Goal: Information Seeking & Learning: Stay updated

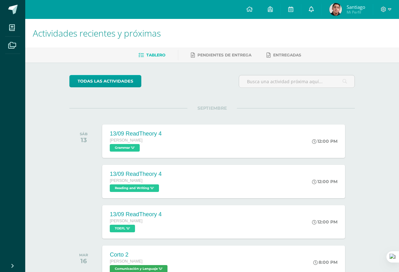
click at [309, 10] on icon at bounding box center [311, 9] width 5 height 6
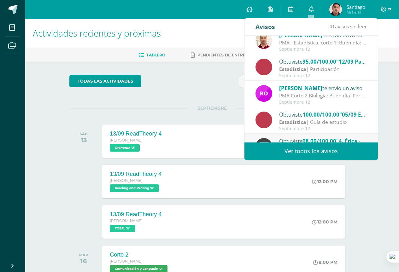
scroll to position [95, 0]
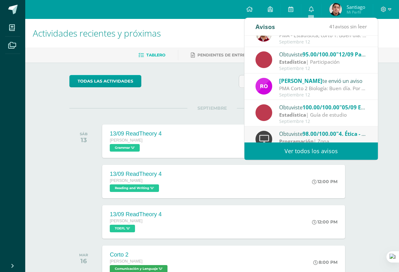
click at [307, 81] on span "[PERSON_NAME]" at bounding box center [300, 80] width 43 height 7
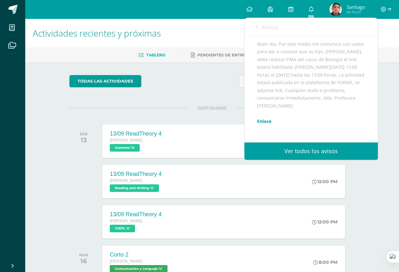
scroll to position [63, 0]
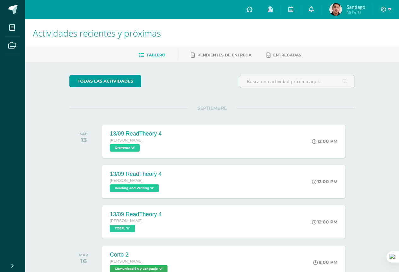
click at [309, 3] on link at bounding box center [312, 9] width 20 height 19
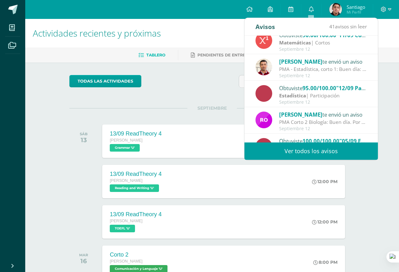
scroll to position [63, 0]
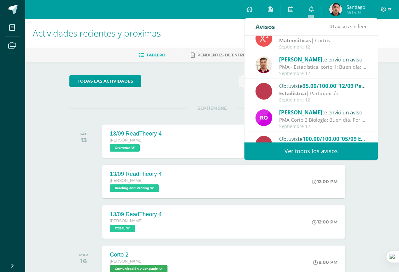
click at [307, 122] on div "PMA Corto 2 Biología: Buen día. Por este medio me comunico con usted para dar a…" at bounding box center [323, 120] width 88 height 7
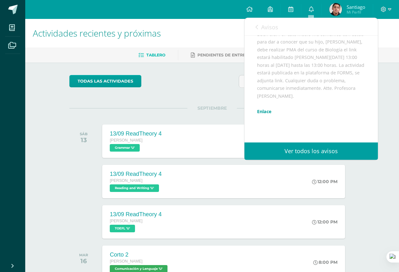
click at [180, 98] on div "todas las Actividades No tienes actividades Échale un vistazo a los demás perío…" at bounding box center [212, 232] width 311 height 338
